Goal: Book appointment/travel/reservation

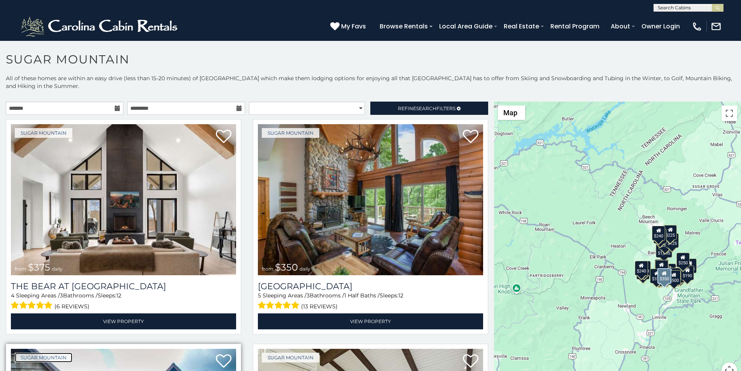
click at [26, 352] on link "Sugar Mountain" at bounding box center [44, 357] width 58 height 10
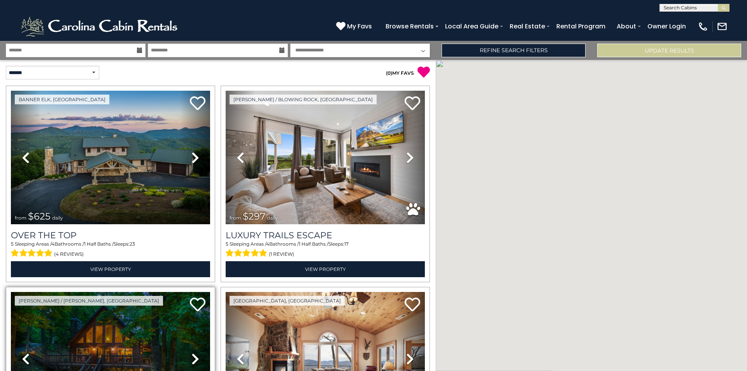
click at [14, 369] on link "Previous" at bounding box center [26, 358] width 30 height 133
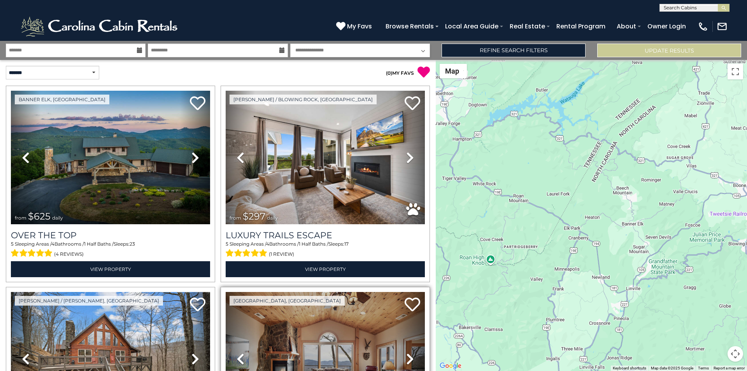
click at [243, 369] on link "Previous" at bounding box center [241, 358] width 30 height 133
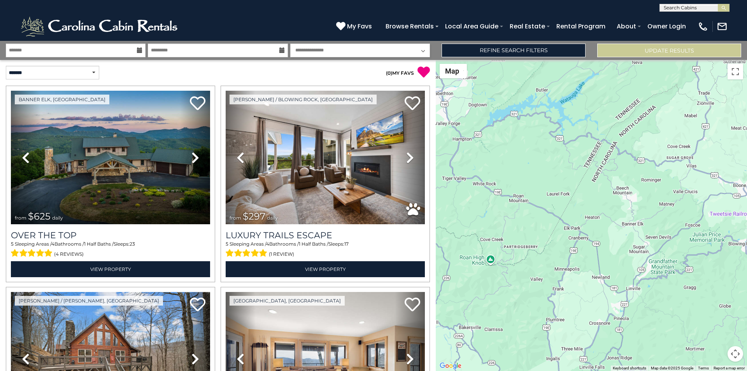
click at [746, 220] on div at bounding box center [591, 215] width 311 height 311
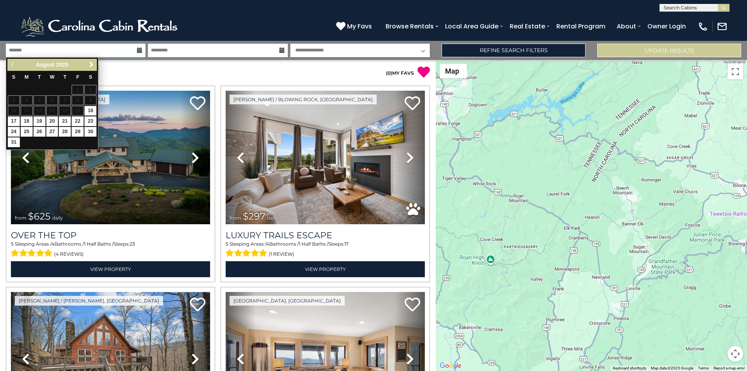
click at [20, 52] on input "text" at bounding box center [76, 51] width 140 height 14
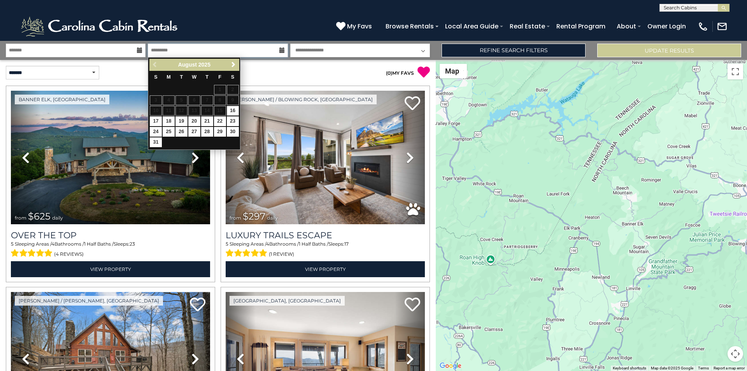
click at [176, 54] on input "text" at bounding box center [218, 51] width 140 height 14
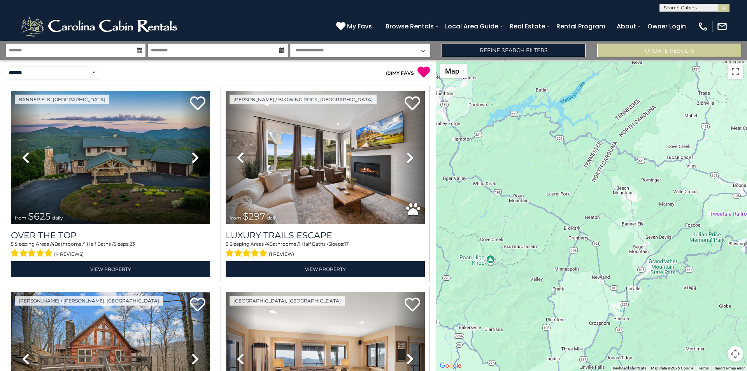
click at [305, 47] on select "**********" at bounding box center [360, 51] width 140 height 14
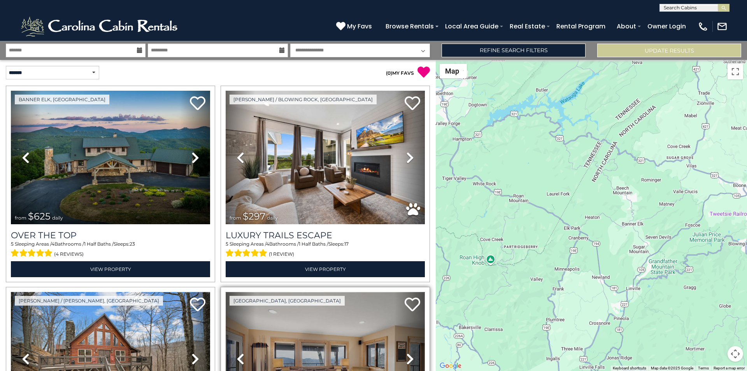
click at [386, 309] on img at bounding box center [325, 358] width 199 height 133
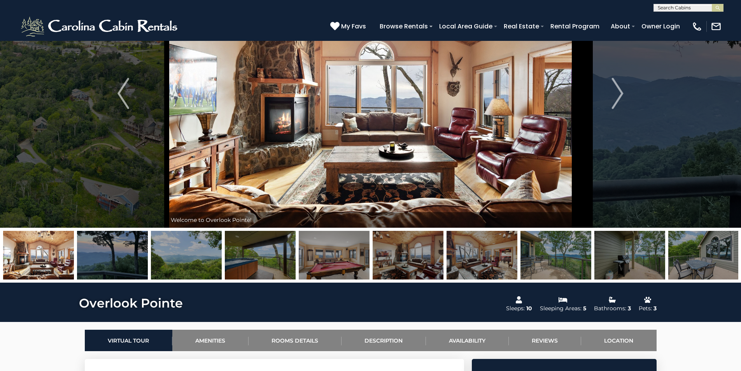
scroll to position [97, 0]
